Goal: Information Seeking & Learning: Learn about a topic

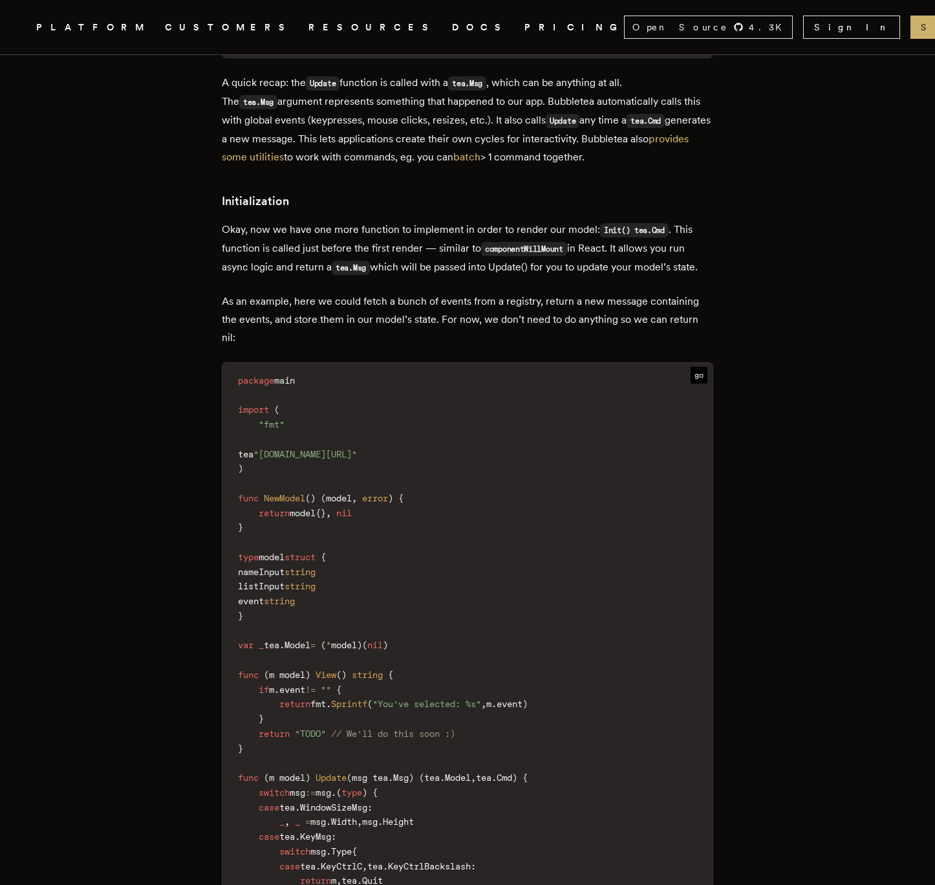
scroll to position [4854, 0]
drag, startPoint x: 329, startPoint y: 331, endPoint x: 587, endPoint y: 331, distance: 257.5
click at [587, 331] on p "As an example, here we could fetch a bunch of events from a registry, return a …" at bounding box center [468, 319] width 492 height 54
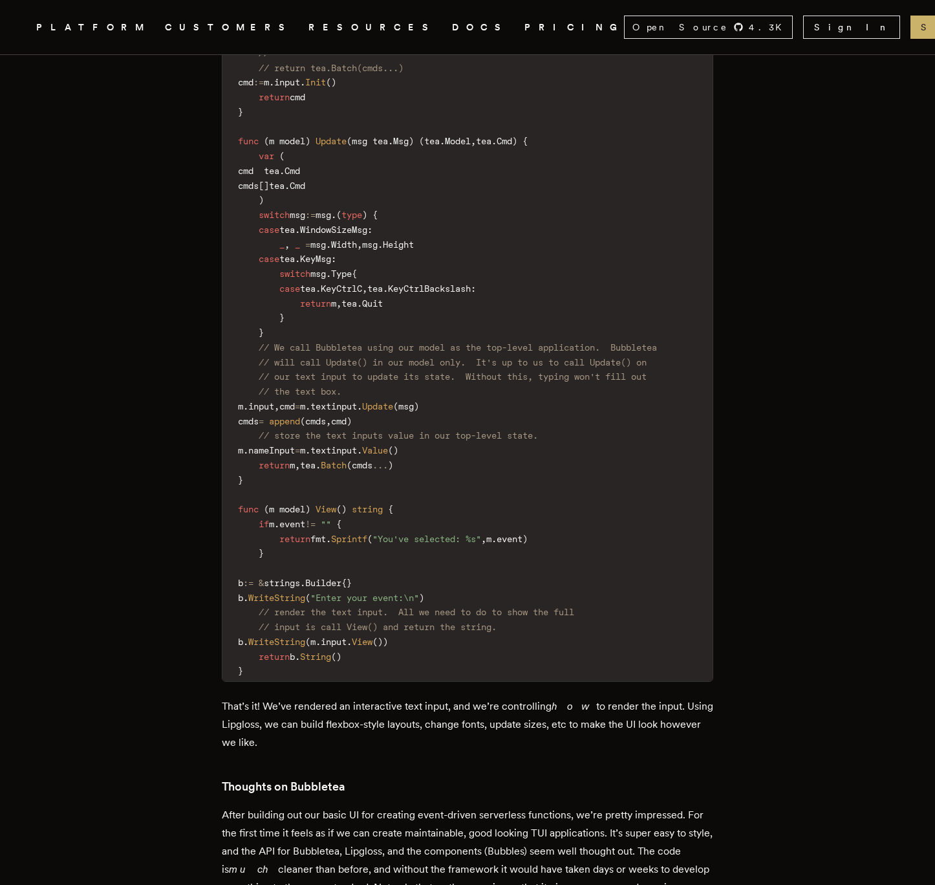
scroll to position [7380, 0]
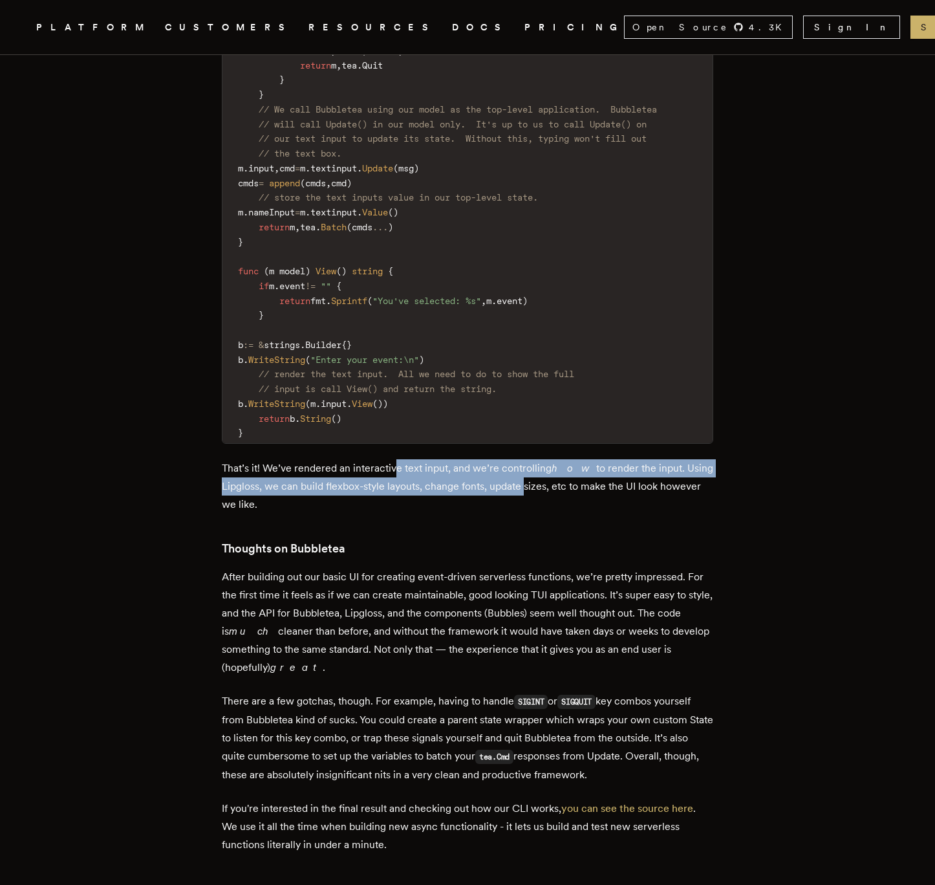
drag, startPoint x: 413, startPoint y: 484, endPoint x: 528, endPoint y: 494, distance: 115.6
click at [528, 494] on p "That’s it! We’ve rendered an interactive text input, and we’re controlling how …" at bounding box center [468, 486] width 492 height 54
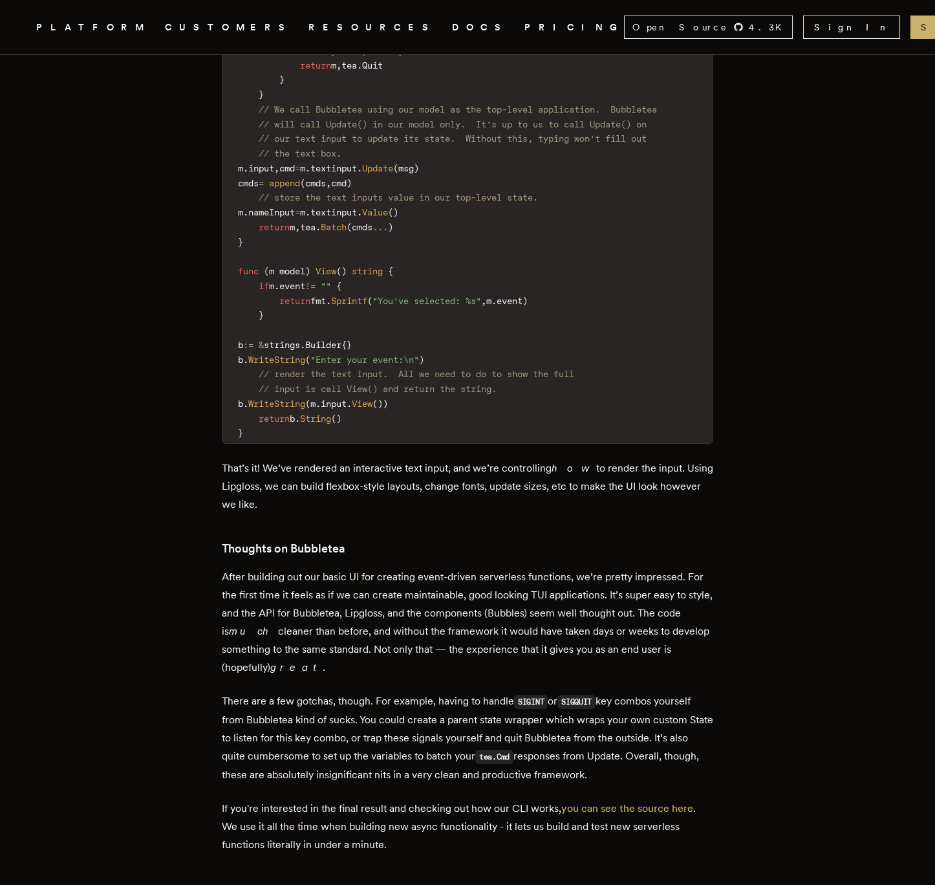
click at [556, 494] on p "That’s it! We’ve rendered an interactive text input, and we’re controlling how …" at bounding box center [468, 486] width 492 height 54
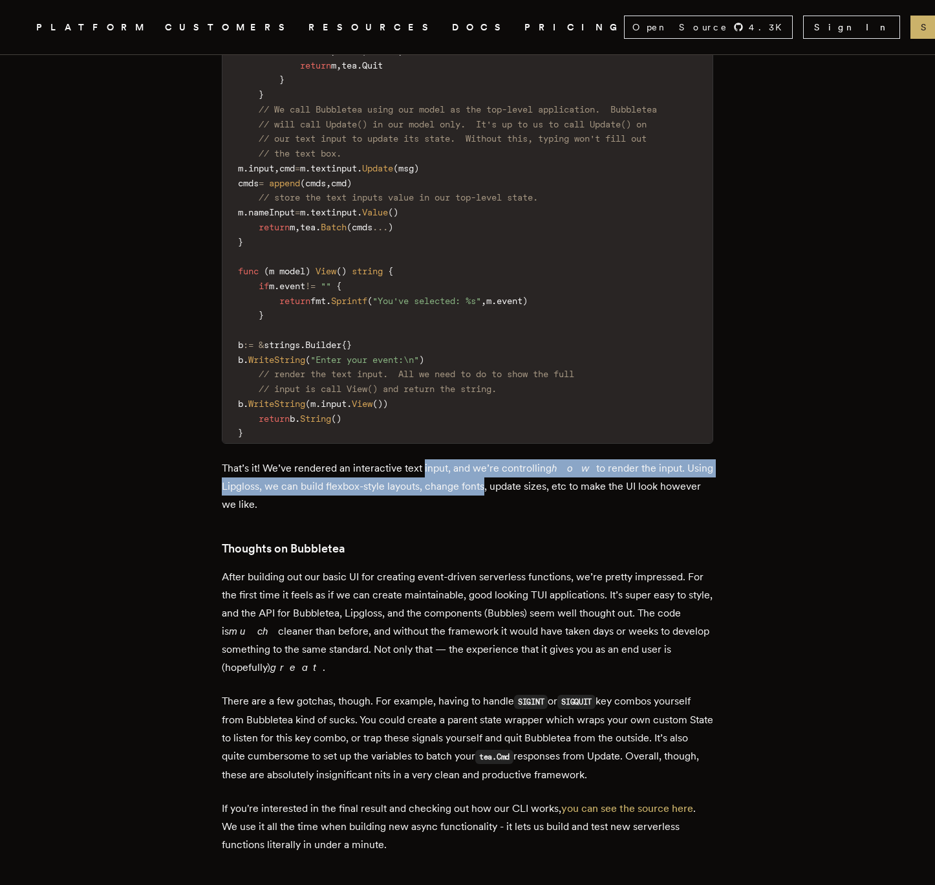
drag, startPoint x: 485, startPoint y: 503, endPoint x: 428, endPoint y: 479, distance: 61.5
click at [428, 479] on p "That’s it! We’ve rendered an interactive text input, and we’re controlling how …" at bounding box center [468, 486] width 492 height 54
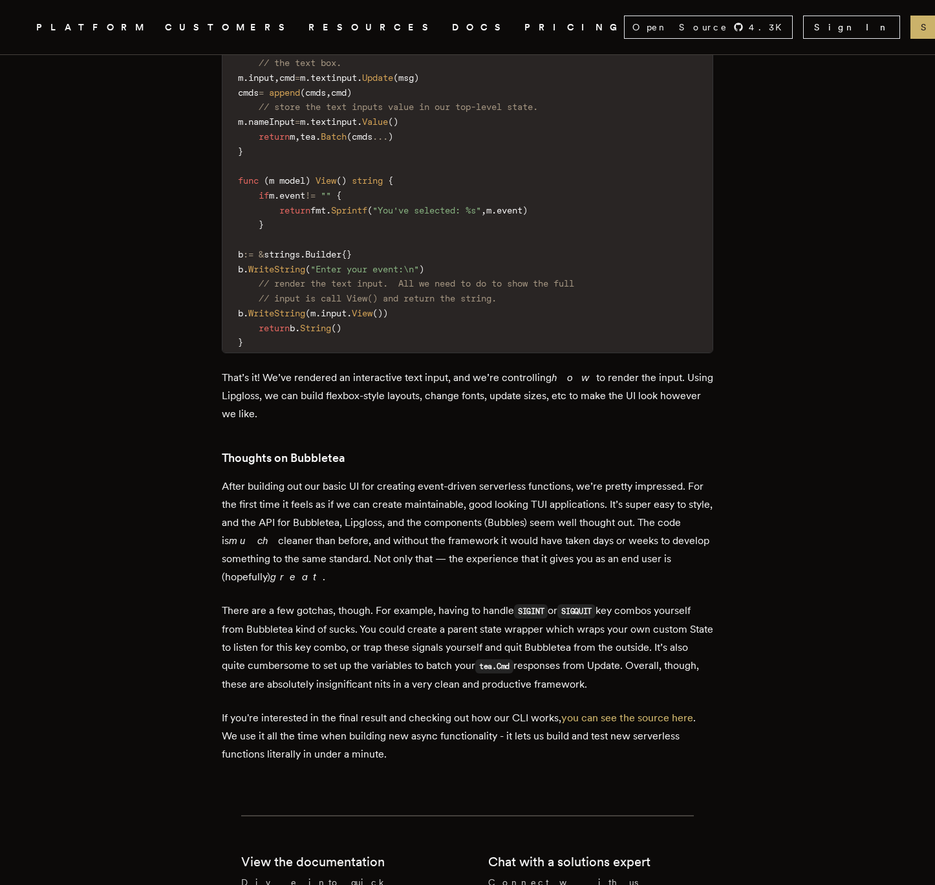
scroll to position [7556, 0]
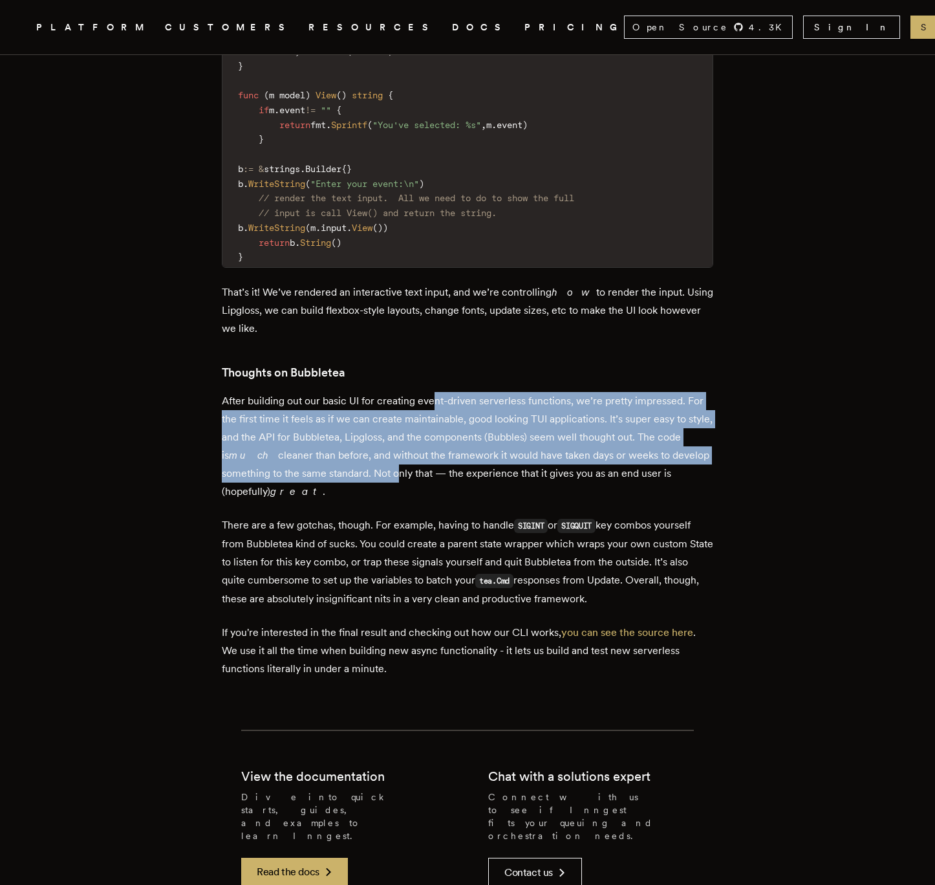
drag, startPoint x: 439, startPoint y: 416, endPoint x: 438, endPoint y: 478, distance: 62.1
click at [438, 478] on p "After building out our basic UI for creating event-driven serverless functions,…" at bounding box center [468, 446] width 492 height 109
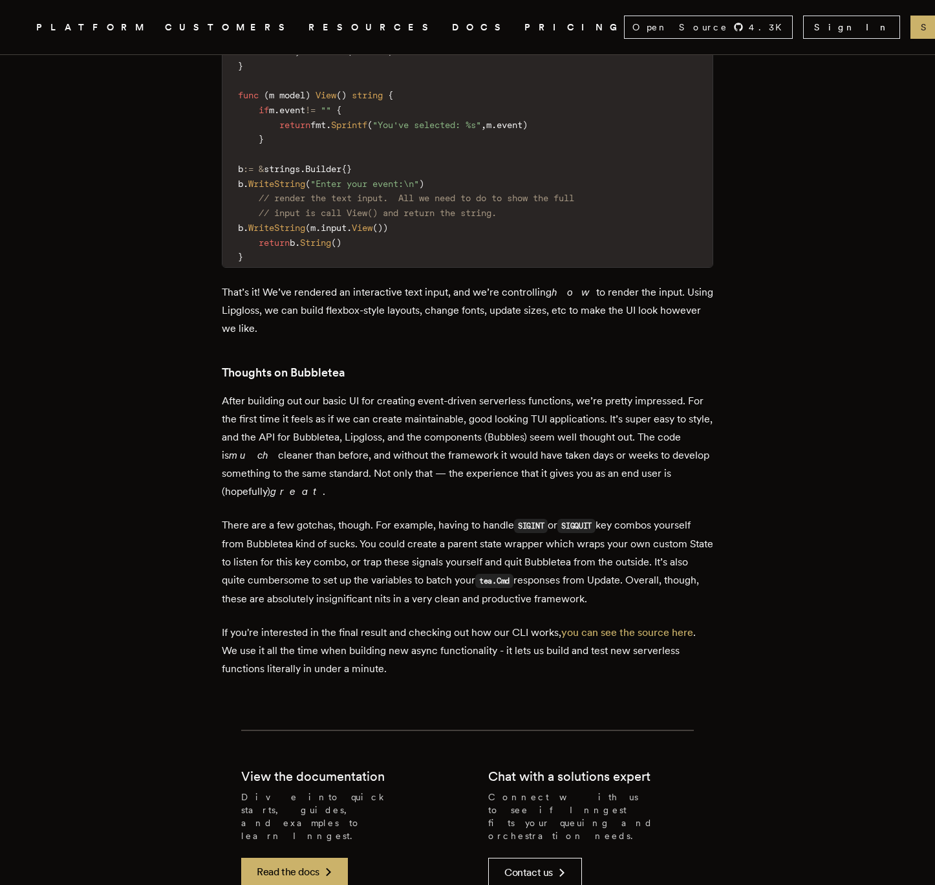
click at [467, 481] on p "After building out our basic UI for creating event-driven serverless functions,…" at bounding box center [468, 446] width 492 height 109
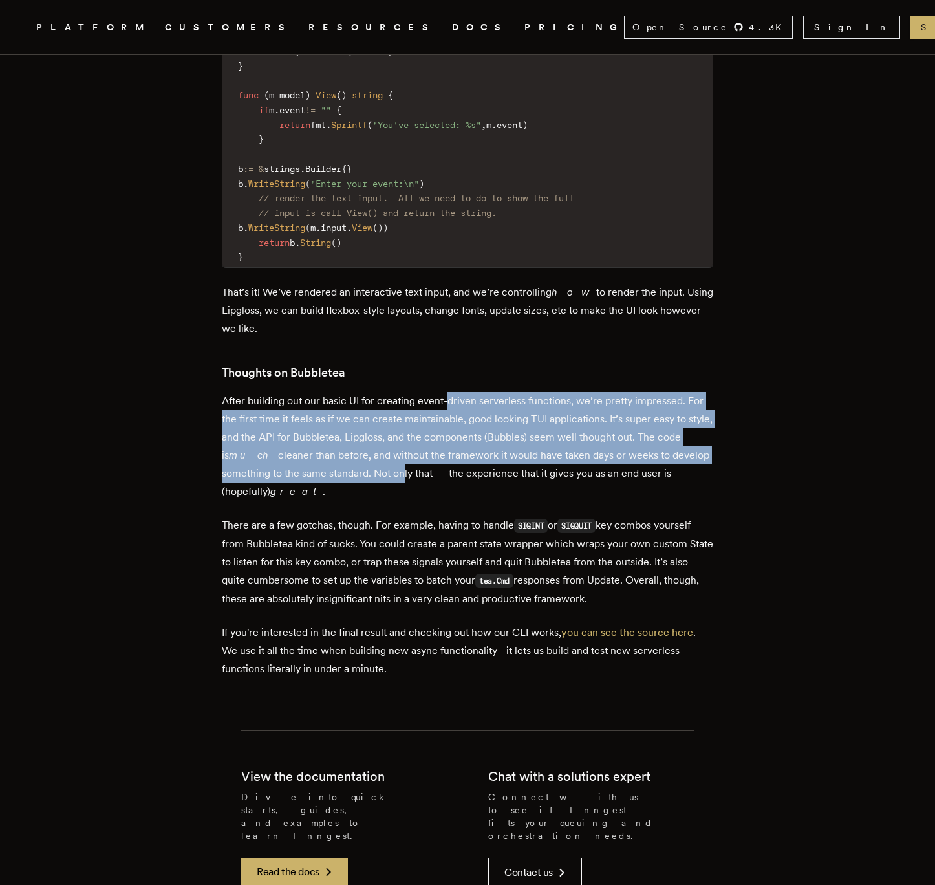
drag, startPoint x: 444, startPoint y: 478, endPoint x: 452, endPoint y: 412, distance: 66.4
click at [452, 412] on p "After building out our basic UI for creating event-driven serverless functions,…" at bounding box center [468, 446] width 492 height 109
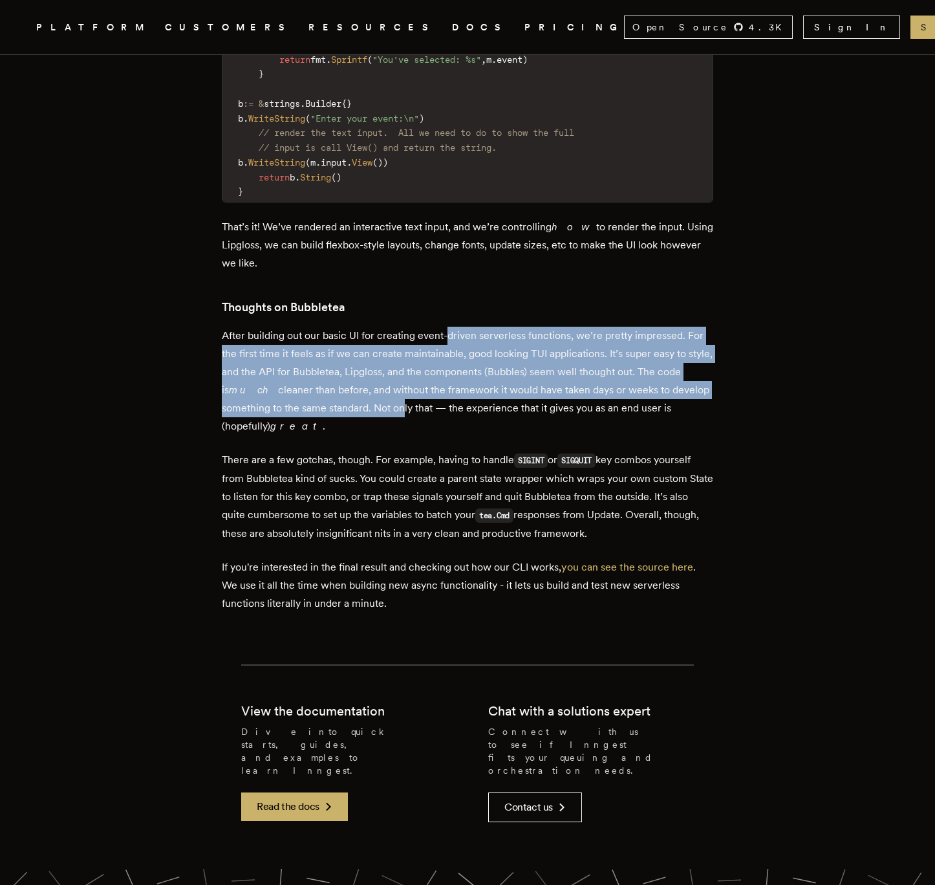
scroll to position [7628, 0]
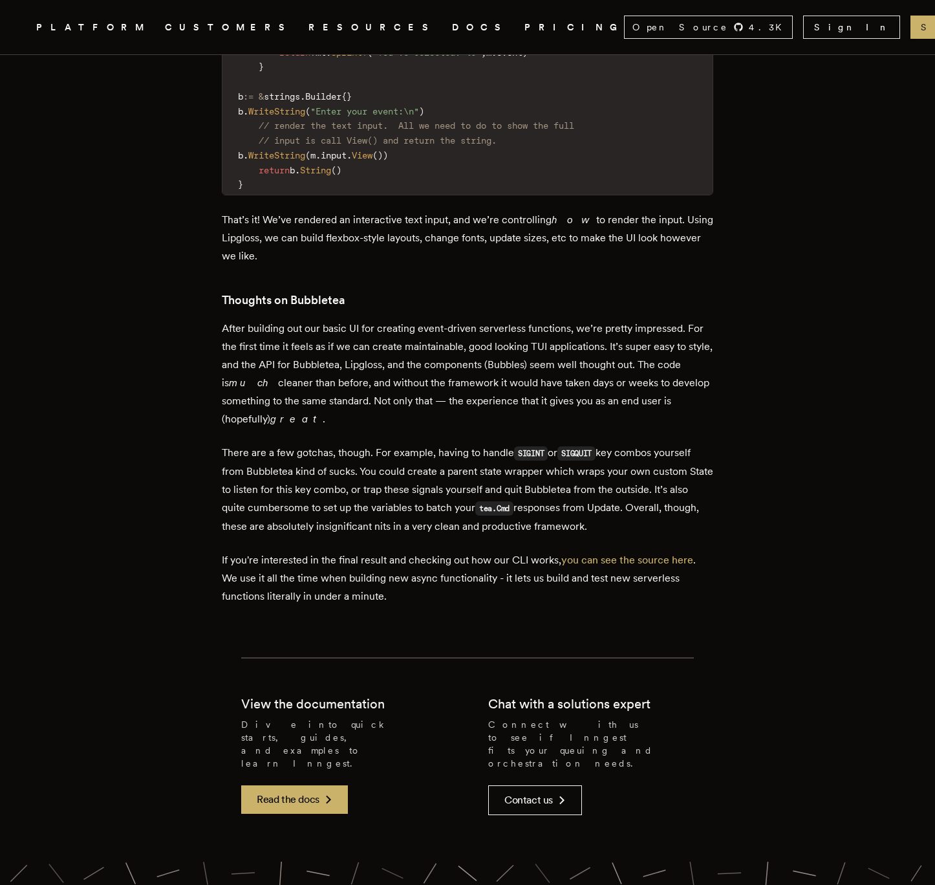
click at [327, 605] on p "If you're interested in the final result and checking out how our CLI works, yo…" at bounding box center [468, 578] width 492 height 54
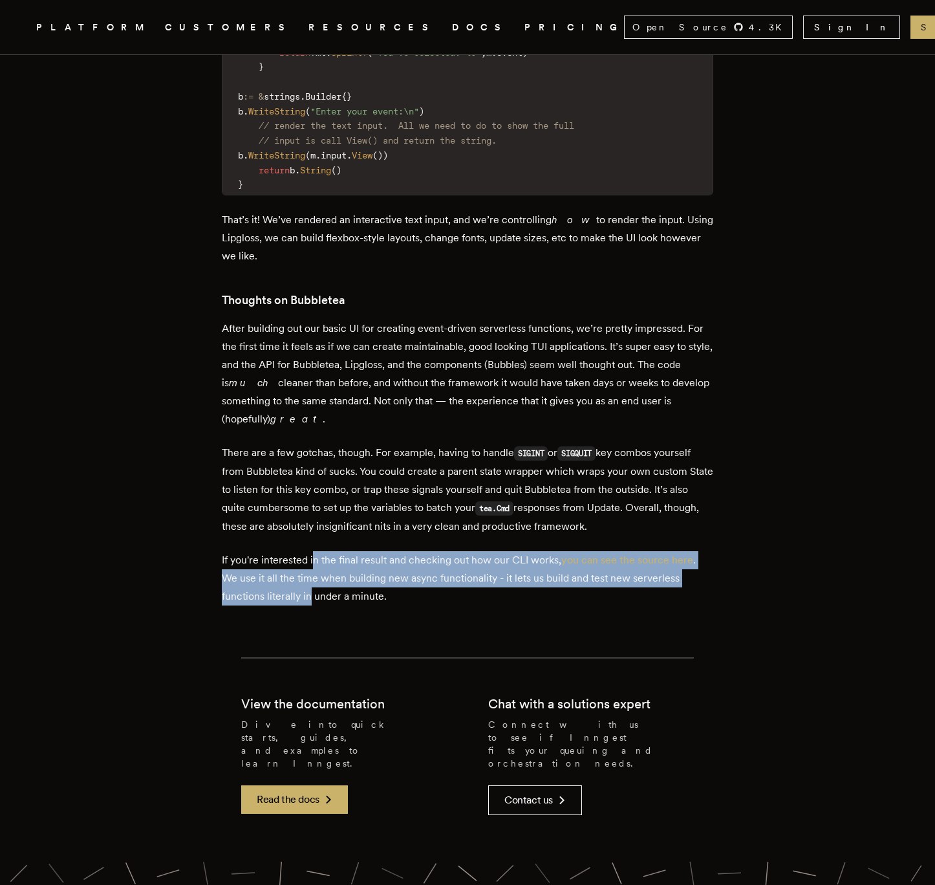
drag, startPoint x: 317, startPoint y: 609, endPoint x: 317, endPoint y: 574, distance: 35.6
click at [317, 574] on p "If you're interested in the final result and checking out how our CLI works, yo…" at bounding box center [468, 578] width 492 height 54
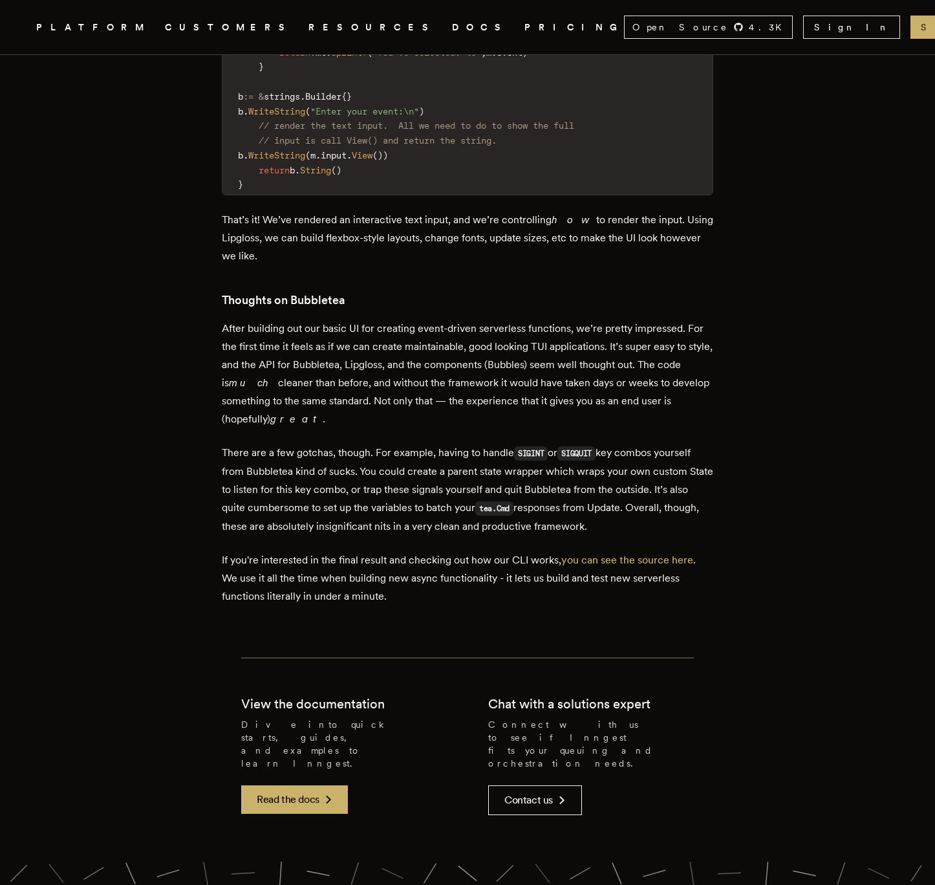
click at [318, 572] on p "If you're interested in the final result and checking out how our CLI works, yo…" at bounding box center [468, 578] width 492 height 54
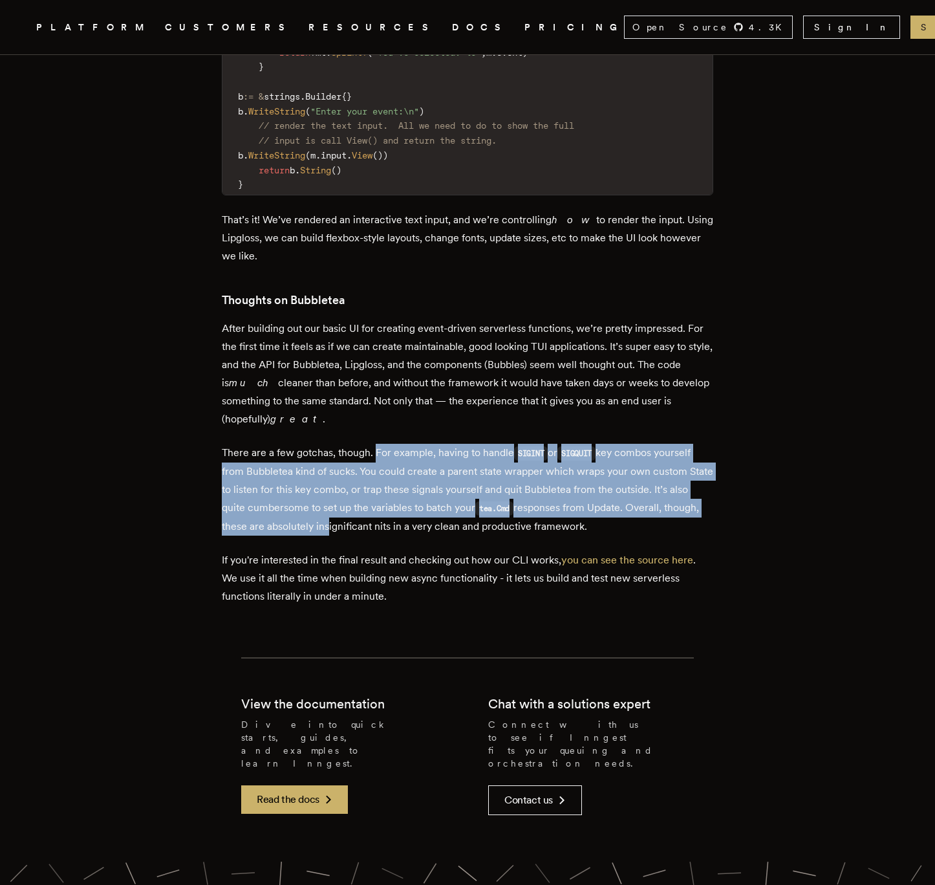
drag, startPoint x: 367, startPoint y: 534, endPoint x: 381, endPoint y: 465, distance: 70.0
click at [381, 465] on p "There are a few gotchas, though. For example, having to handle SIGINT or SIGQUI…" at bounding box center [468, 490] width 492 height 92
